Goal: Find specific page/section: Find specific page/section

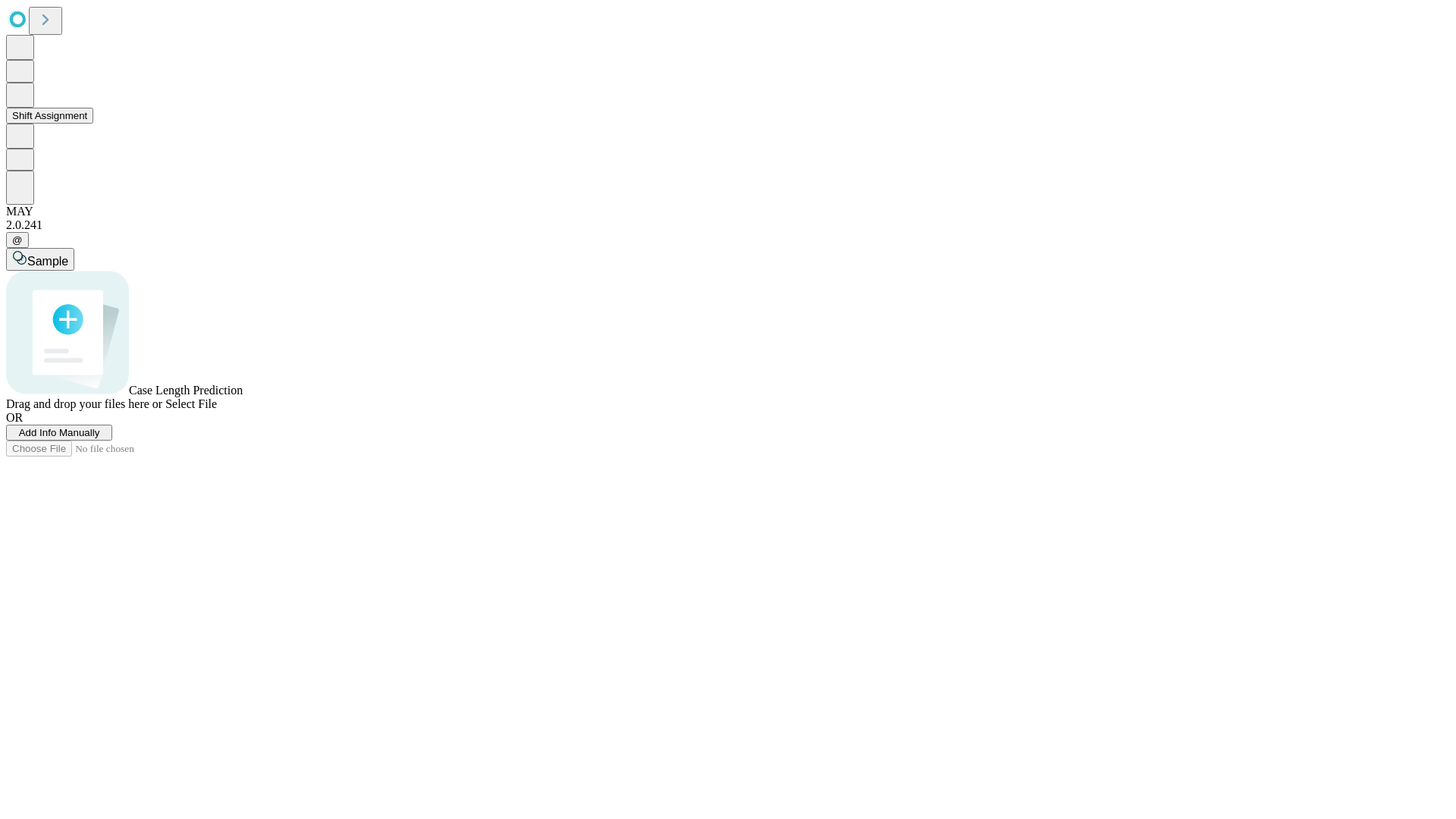
click at [93, 124] on button "Shift Assignment" at bounding box center [50, 115] width 88 height 16
